Goal: Task Accomplishment & Management: Manage account settings

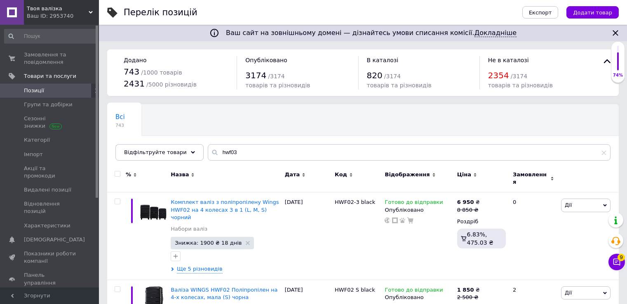
scroll to position [124, 0]
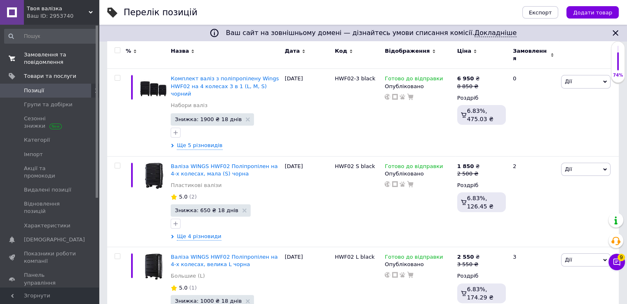
click at [44, 52] on span "Замовлення та повідомлення" at bounding box center [50, 58] width 52 height 15
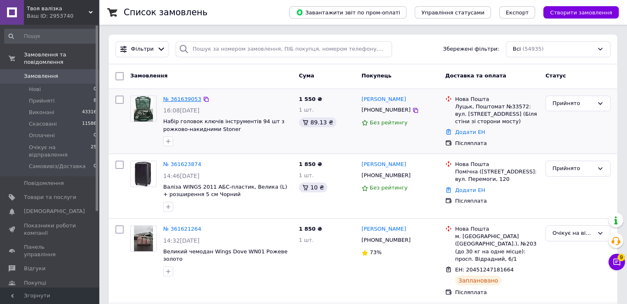
click at [178, 101] on link "№ 361639053" at bounding box center [182, 99] width 38 height 6
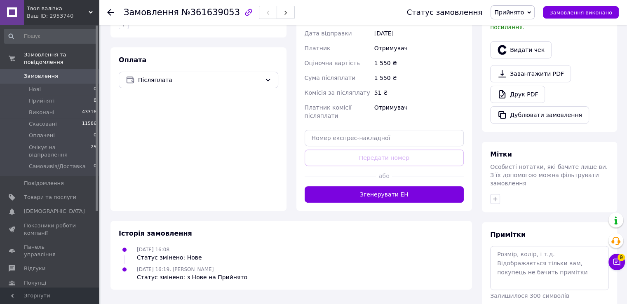
scroll to position [289, 0]
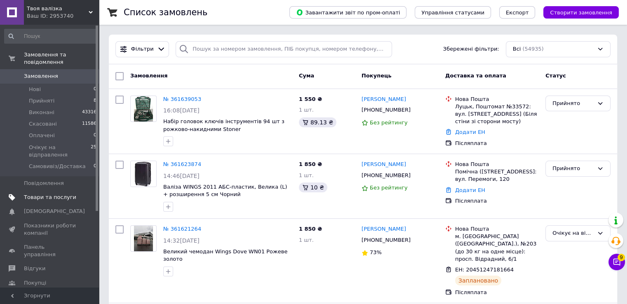
click at [71, 194] on span "Товари та послуги" at bounding box center [50, 197] width 52 height 7
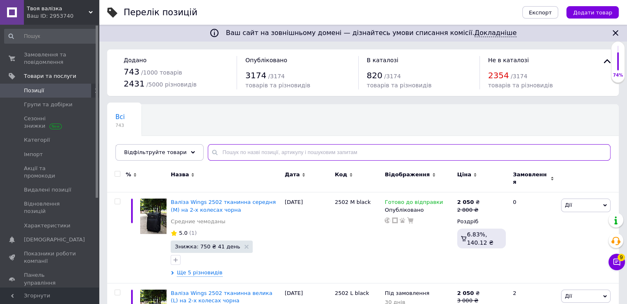
click at [237, 153] on input "text" at bounding box center [409, 152] width 403 height 16
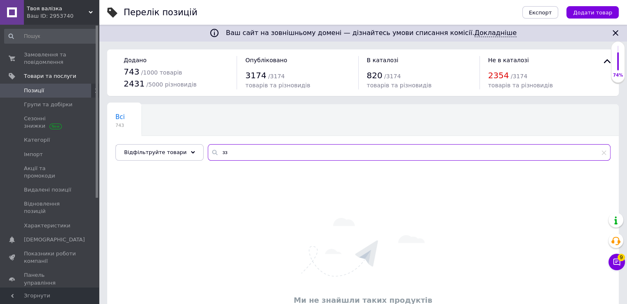
drag, startPoint x: 237, startPoint y: 156, endPoint x: 194, endPoint y: 148, distance: 44.4
click at [194, 148] on div "Всі 743 Коренева група 0 Видалити Редагувати Ok Відфільтровано... Зберегти Нічо…" at bounding box center [362, 132] width 511 height 56
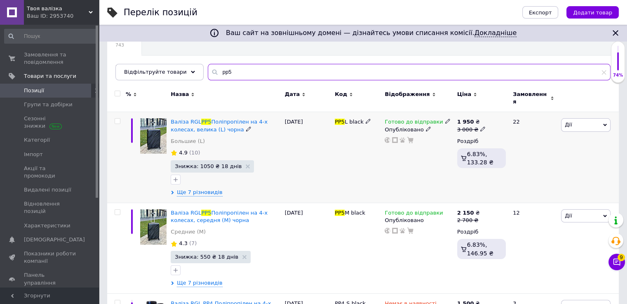
scroll to position [82, 0]
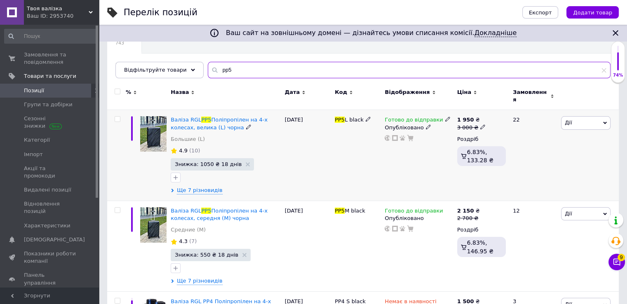
type input "pp5"
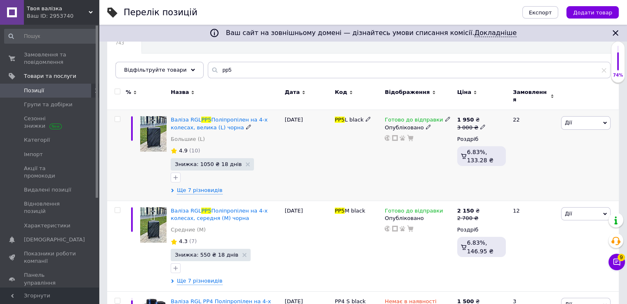
click at [480, 124] on icon at bounding box center [482, 126] width 5 height 5
click at [496, 109] on input "3000" at bounding box center [520, 114] width 63 height 16
type input "3300"
click at [444, 139] on div "Готово до відправки Опубліковано" at bounding box center [418, 155] width 72 height 91
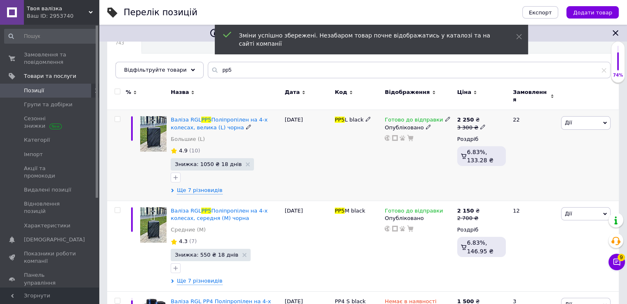
click at [480, 124] on icon at bounding box center [482, 126] width 5 height 5
click at [499, 107] on input "3300" at bounding box center [520, 114] width 63 height 16
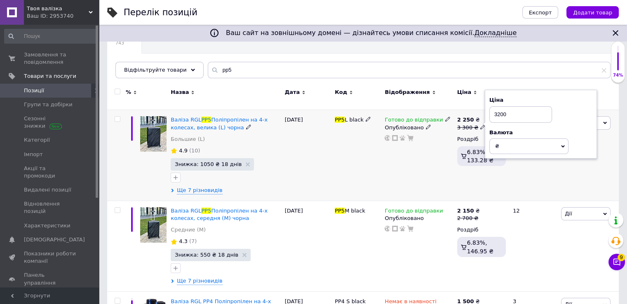
type input "3200"
click at [406, 174] on div "Готово до відправки Опубліковано" at bounding box center [418, 155] width 72 height 91
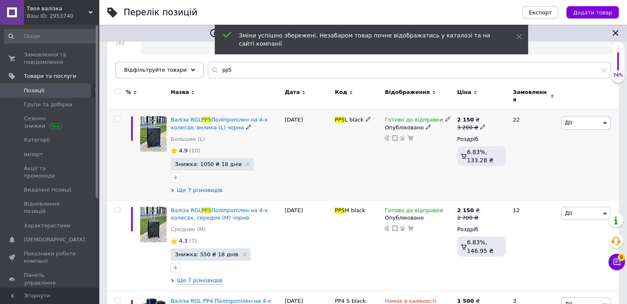
click at [200, 187] on span "Ще 7 різновидів" at bounding box center [199, 190] width 45 height 7
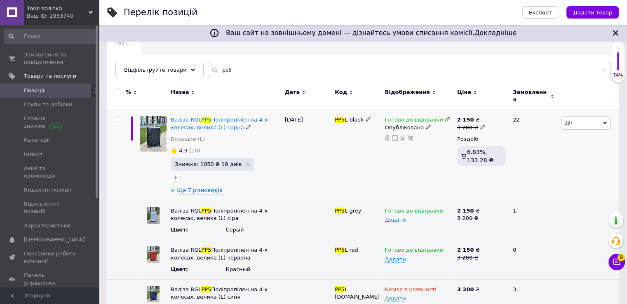
scroll to position [124, 0]
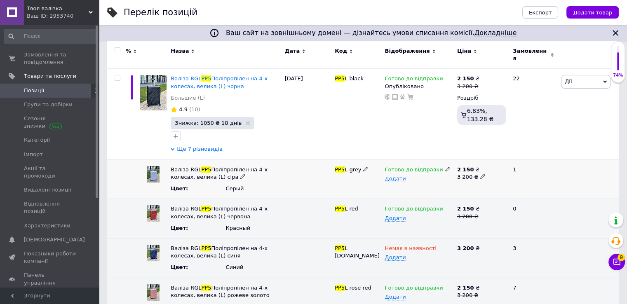
click at [481, 173] on span at bounding box center [482, 175] width 5 height 5
drag, startPoint x: 461, startPoint y: 165, endPoint x: 449, endPoint y: 164, distance: 12.9
click at [450, 164] on div "Валіза RGL PP5 Поліпропілен на 4-х колесах, велика (L) сіра Цвет : Серый PP5 L …" at bounding box center [362, 179] width 511 height 40
type input "2900"
click at [471, 190] on div at bounding box center [481, 179] width 53 height 40
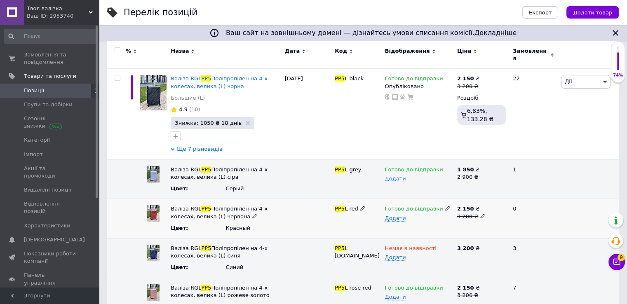
click at [480, 213] on icon at bounding box center [482, 215] width 5 height 5
drag, startPoint x: 468, startPoint y: 200, endPoint x: 448, endPoint y: 201, distance: 19.8
click at [449, 201] on div "Валіза RGL PP5 Поліпропілен на 4-х колесах, велика (L) червона Цвет : Красный P…" at bounding box center [362, 219] width 511 height 40
type input "2900"
click at [444, 239] on div "Немає в наявності Додати" at bounding box center [418, 259] width 72 height 40
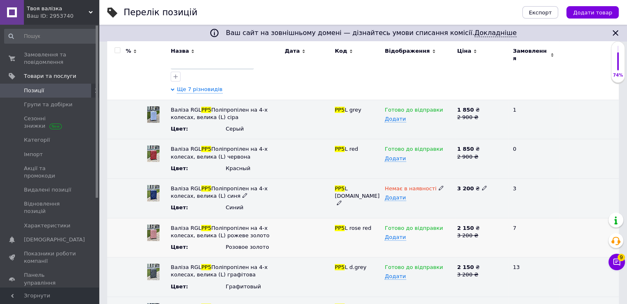
scroll to position [206, 0]
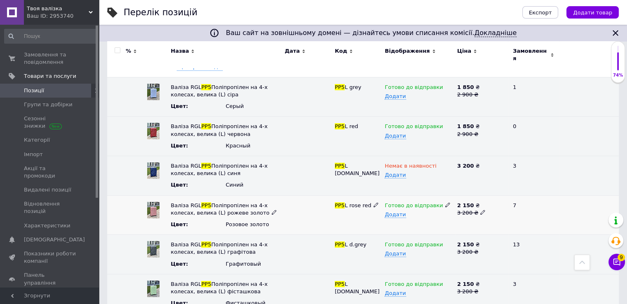
click at [480, 210] on icon at bounding box center [482, 212] width 5 height 5
click at [456, 199] on input "3200" at bounding box center [477, 205] width 47 height 12
drag, startPoint x: 462, startPoint y: 199, endPoint x: 449, endPoint y: 199, distance: 13.6
click at [450, 199] on div "Валіза RGL PP5 Поліпропілен на 4-х колесах, велика (L) рожеве золото Цвет : Роз…" at bounding box center [362, 215] width 511 height 40
type input "2900"
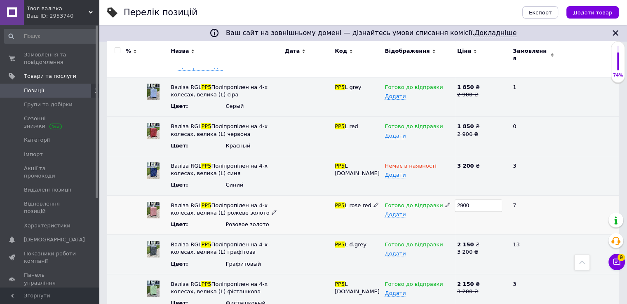
click at [459, 218] on div "2900" at bounding box center [481, 215] width 53 height 40
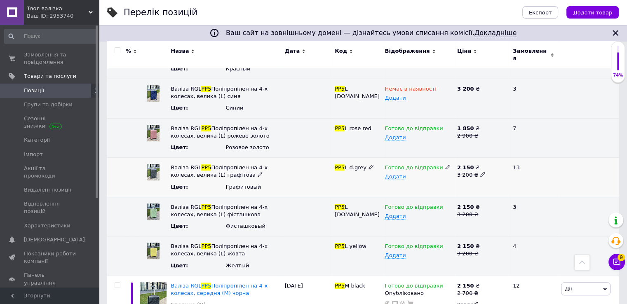
scroll to position [288, 0]
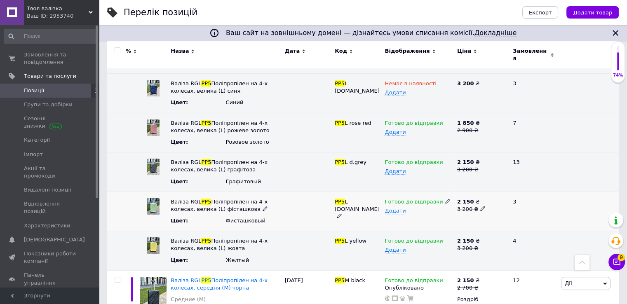
click at [480, 206] on icon at bounding box center [482, 208] width 5 height 5
drag, startPoint x: 462, startPoint y: 197, endPoint x: 445, endPoint y: 194, distance: 17.3
click at [446, 194] on div "Валіза RGL PP5 Поліпропілен на 4-х колесах, велика (L) фісташкова Цвет : Фисташ…" at bounding box center [362, 212] width 511 height 40
type input "2900"
click at [447, 216] on div "Готово до відправки Додати" at bounding box center [418, 212] width 72 height 40
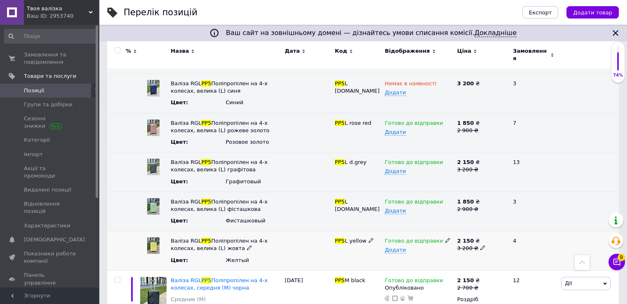
click at [480, 245] on icon at bounding box center [482, 247] width 5 height 5
drag, startPoint x: 464, startPoint y: 234, endPoint x: 447, endPoint y: 230, distance: 16.9
click at [448, 231] on div "Валіза RGL PP5 Поліпропілен на 4-х колесах, велика (L) жовта Цвет : Желтый PP5 …" at bounding box center [362, 251] width 511 height 40
type input "2900"
click at [462, 251] on div "2900" at bounding box center [481, 251] width 53 height 40
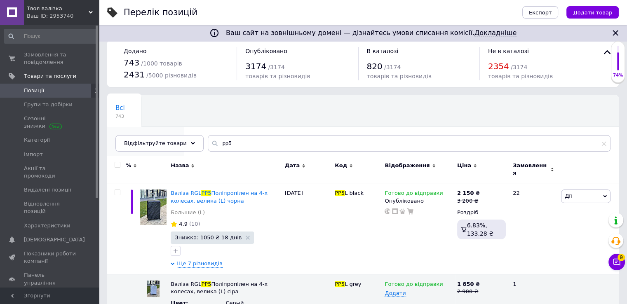
scroll to position [0, 0]
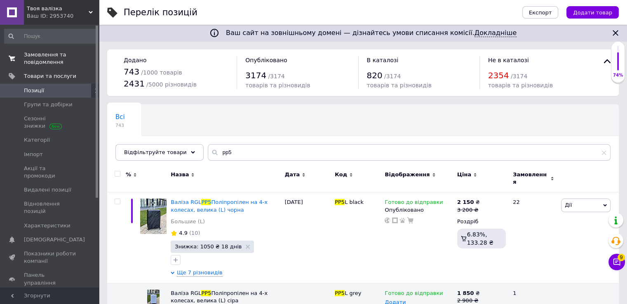
click at [59, 61] on span "Замовлення та повідомлення" at bounding box center [50, 58] width 52 height 15
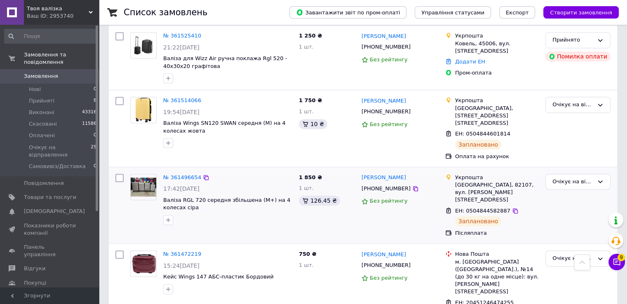
scroll to position [577, 0]
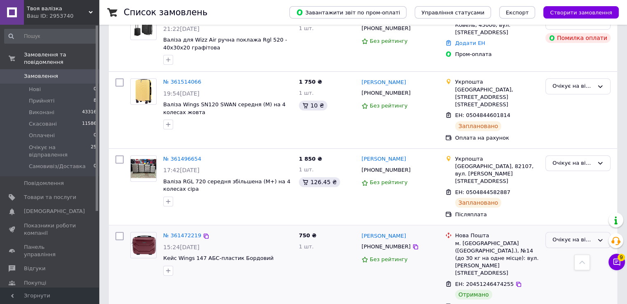
click at [568, 236] on div "Очікує на відправлення" at bounding box center [572, 240] width 41 height 9
click at [563, 265] on li "Виконано" at bounding box center [577, 272] width 64 height 15
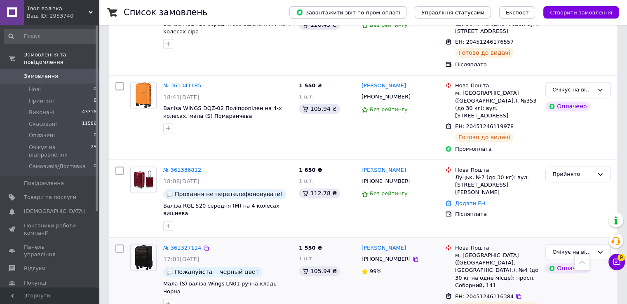
scroll to position [1318, 0]
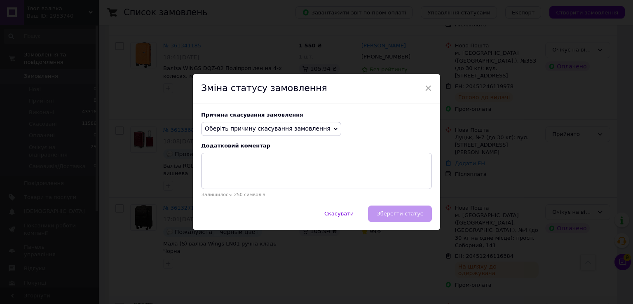
click at [433, 86] on div "Зміна статусу замовлення" at bounding box center [316, 89] width 247 height 30
click at [427, 88] on span "×" at bounding box center [427, 88] width 7 height 14
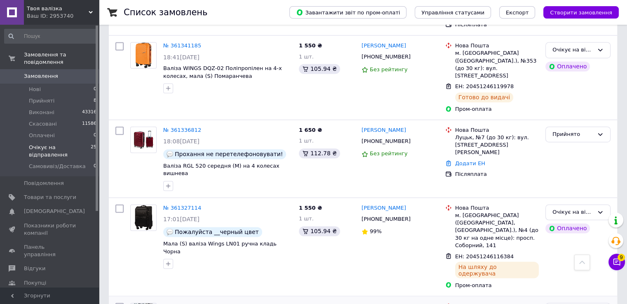
click at [33, 144] on span "Очікує на відправлення" at bounding box center [60, 151] width 62 height 15
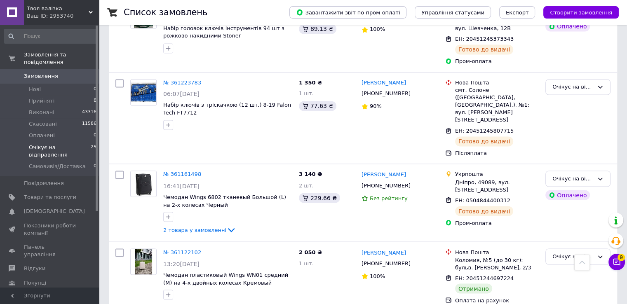
scroll to position [1405, 0]
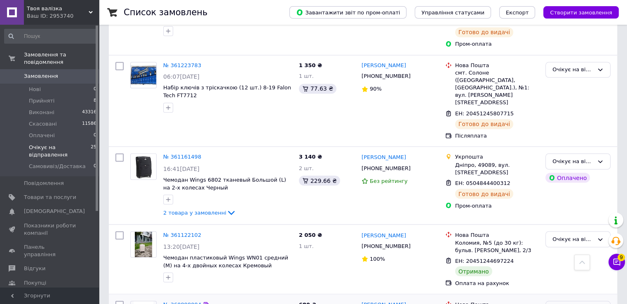
click at [588, 304] on div "Очікує на відправлення" at bounding box center [572, 308] width 41 height 9
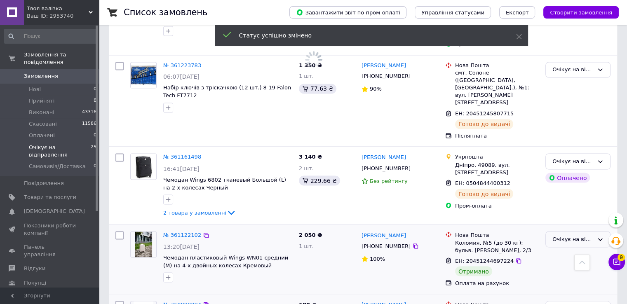
click at [576, 235] on div "Очікує на відправлення" at bounding box center [572, 239] width 41 height 9
click at [568, 264] on li "Виконано" at bounding box center [577, 271] width 64 height 15
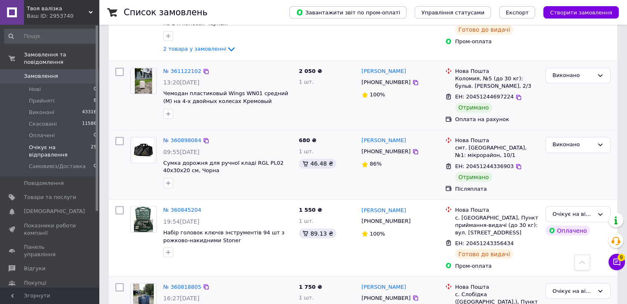
scroll to position [1397, 0]
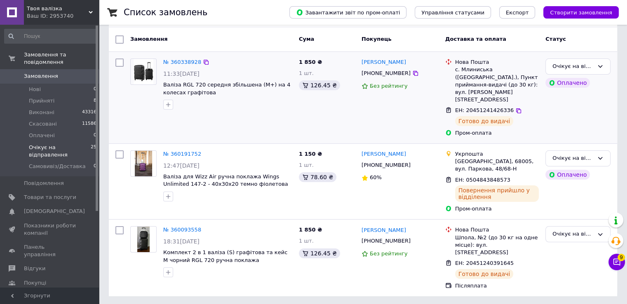
scroll to position [71, 0]
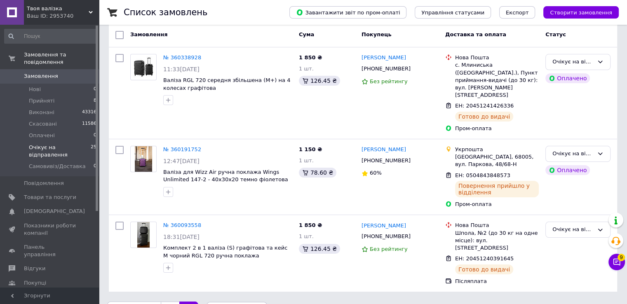
click at [166, 302] on link "1" at bounding box center [170, 310] width 19 height 17
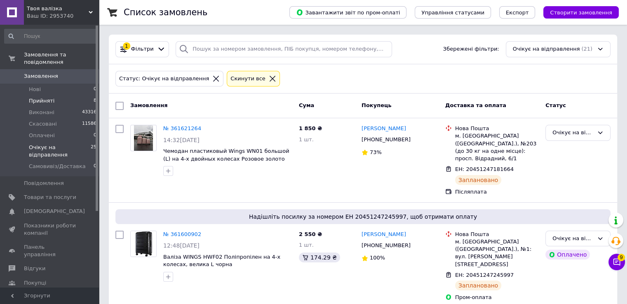
click at [48, 98] on li "Прийняті 8" at bounding box center [50, 101] width 101 height 12
